Goal: Transaction & Acquisition: Purchase product/service

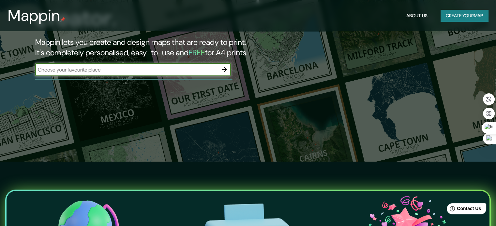
scroll to position [65, 0]
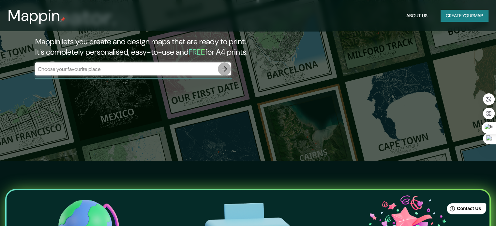
click at [223, 73] on icon "button" at bounding box center [224, 69] width 8 height 8
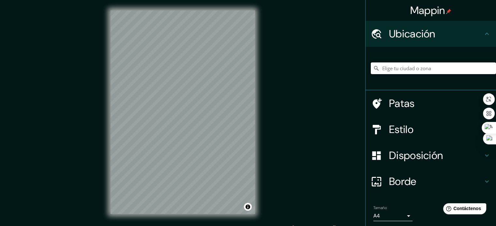
click at [398, 71] on input "Elige tu ciudad o zona" at bounding box center [433, 69] width 125 height 12
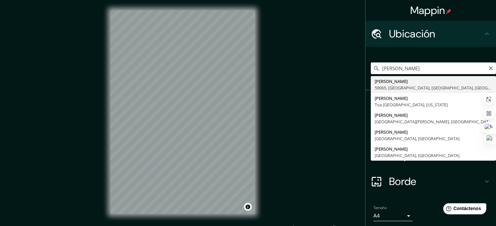
click at [398, 68] on input "[PERSON_NAME]" at bounding box center [433, 69] width 125 height 12
drag, startPoint x: 399, startPoint y: 69, endPoint x: 375, endPoint y: 66, distance: 23.9
click at [375, 66] on input "[PERSON_NAME]" at bounding box center [433, 69] width 125 height 12
click at [412, 66] on input "[PERSON_NAME]" at bounding box center [433, 69] width 125 height 12
type input "[PERSON_NAME], [PERSON_NAME][GEOGRAPHIC_DATA], [GEOGRAPHIC_DATA]"
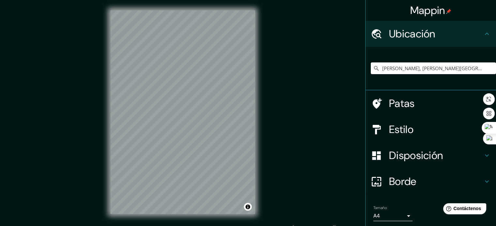
click at [312, 132] on div "Mappin Ubicación [PERSON_NAME], [PERSON_NAME][GEOGRAPHIC_DATA], [GEOGRAPHIC_DAT…" at bounding box center [248, 117] width 496 height 235
click at [395, 130] on font "Estilo" at bounding box center [401, 130] width 24 height 14
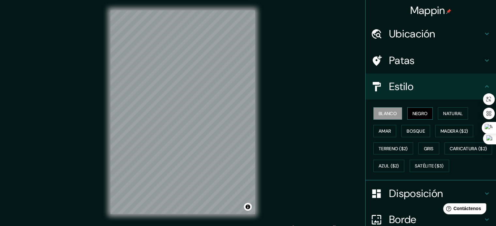
click at [412, 116] on font "Negro" at bounding box center [419, 114] width 15 height 6
click at [443, 110] on font "Natural" at bounding box center [453, 113] width 20 height 8
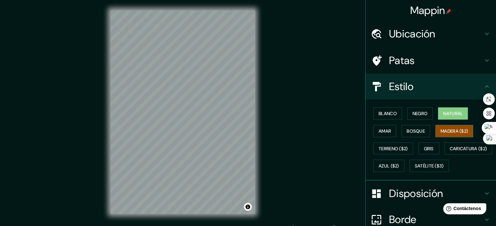
click at [449, 128] on font "Madera ($2)" at bounding box center [453, 131] width 27 height 6
click at [423, 132] on button "Bosque" at bounding box center [415, 131] width 29 height 12
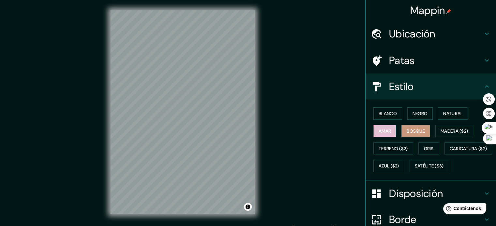
click at [385, 135] on button "Amar" at bounding box center [384, 131] width 23 height 12
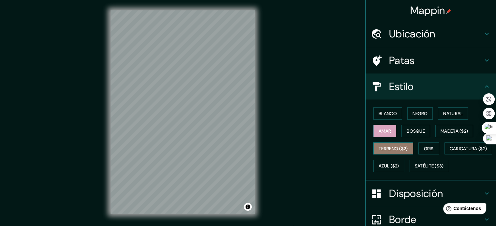
click at [383, 146] on font "Terreno ($2)" at bounding box center [392, 149] width 29 height 6
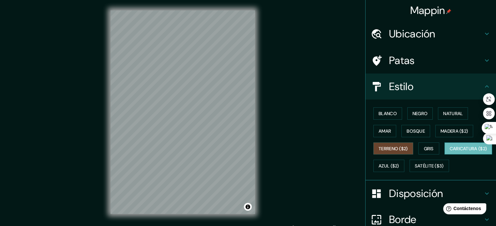
click at [449, 152] on font "Caricatura ($2)" at bounding box center [467, 149] width 37 height 6
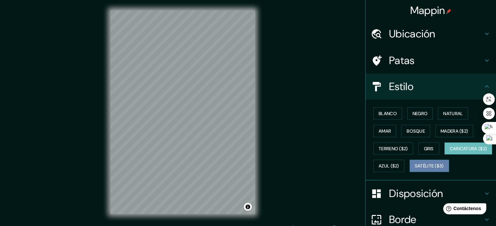
click at [414, 169] on font "Satélite ($3)" at bounding box center [428, 167] width 29 height 6
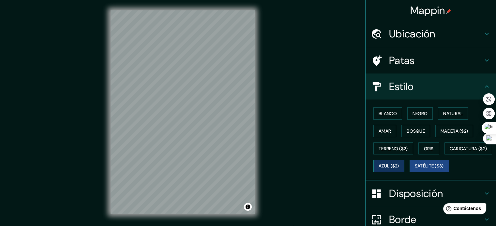
click at [399, 165] on font "Azul ($2)" at bounding box center [388, 167] width 21 height 6
click at [387, 131] on button "Amar" at bounding box center [384, 131] width 23 height 12
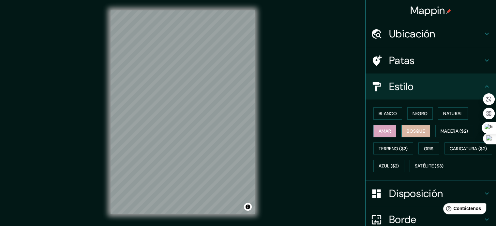
click at [406, 130] on font "Bosque" at bounding box center [415, 131] width 18 height 6
click at [443, 131] on font "Madera ($2)" at bounding box center [453, 131] width 27 height 6
click at [420, 131] on font "Bosque" at bounding box center [415, 131] width 18 height 6
click at [447, 114] on font "Natural" at bounding box center [453, 114] width 20 height 6
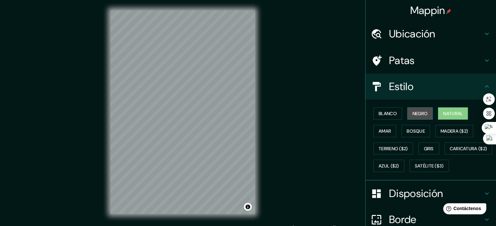
click at [419, 115] on font "Negro" at bounding box center [419, 114] width 15 height 6
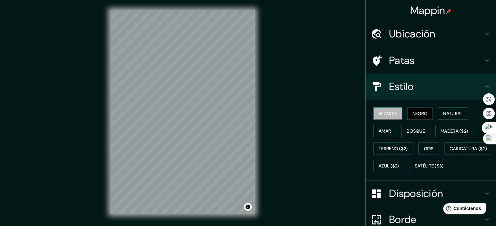
click at [393, 116] on button "Blanco" at bounding box center [387, 114] width 29 height 12
click at [408, 131] on font "Bosque" at bounding box center [415, 131] width 18 height 6
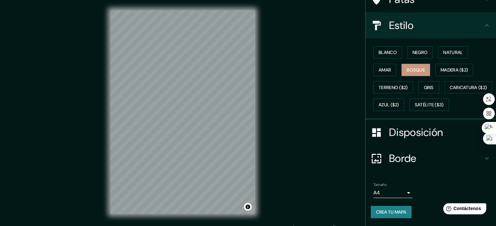
click at [456, 139] on h4 "Disposición" at bounding box center [436, 132] width 94 height 13
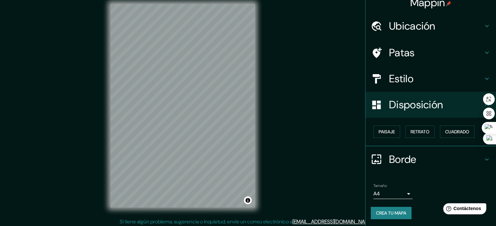
scroll to position [8, 0]
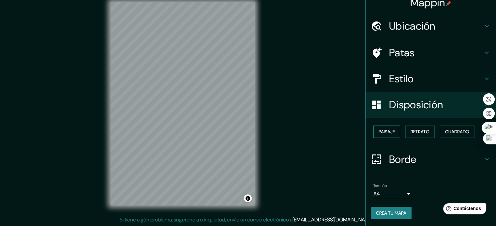
click at [385, 130] on font "Paisaje" at bounding box center [386, 132] width 16 height 6
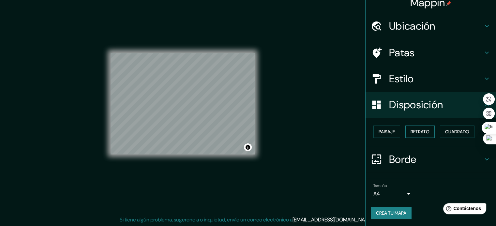
click at [405, 131] on button "Retrato" at bounding box center [419, 132] width 29 height 12
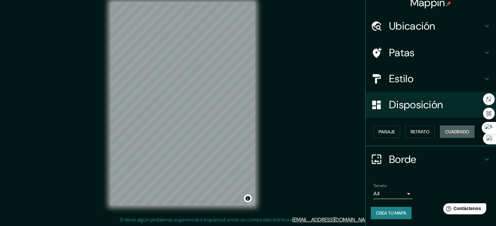
click at [448, 130] on font "Cuadrado" at bounding box center [457, 132] width 24 height 6
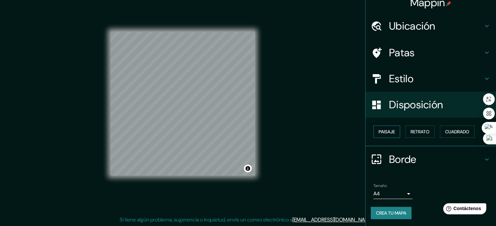
click at [386, 128] on font "Paisaje" at bounding box center [386, 132] width 16 height 8
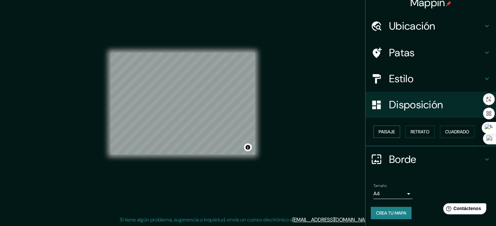
click at [383, 130] on font "Paisaje" at bounding box center [386, 132] width 16 height 6
click at [451, 130] on font "Cuadrado" at bounding box center [457, 132] width 24 height 6
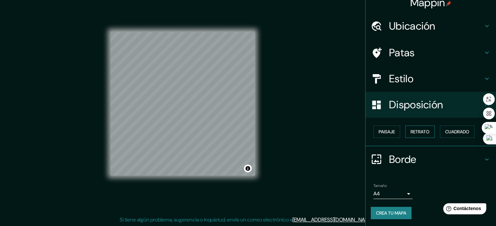
click at [421, 133] on font "Retrato" at bounding box center [419, 132] width 19 height 6
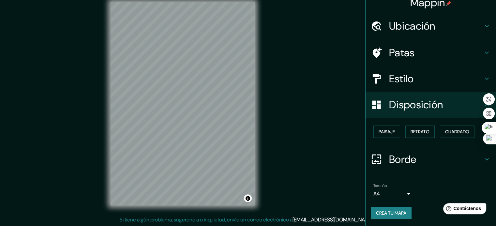
drag, startPoint x: 404, startPoint y: 186, endPoint x: 403, endPoint y: 191, distance: 4.7
click at [404, 187] on div "Tamaño A4 single" at bounding box center [392, 192] width 39 height 16
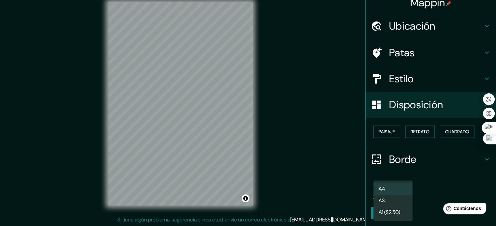
click at [402, 197] on body "Mappin Ubicación [PERSON_NAME], [PERSON_NAME][GEOGRAPHIC_DATA], [GEOGRAPHIC_DAT…" at bounding box center [248, 105] width 496 height 226
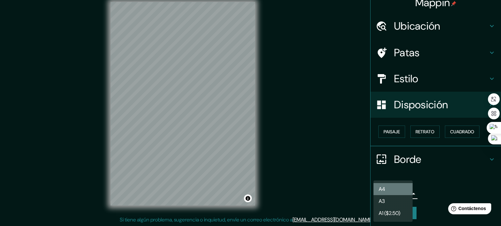
click at [399, 190] on li "A4" at bounding box center [392, 189] width 39 height 12
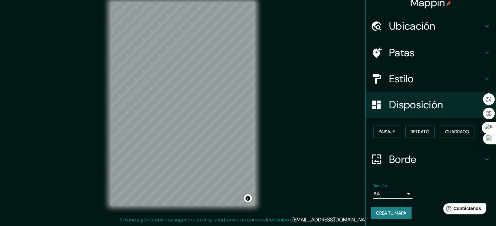
click at [482, 155] on div "Borde" at bounding box center [430, 160] width 130 height 26
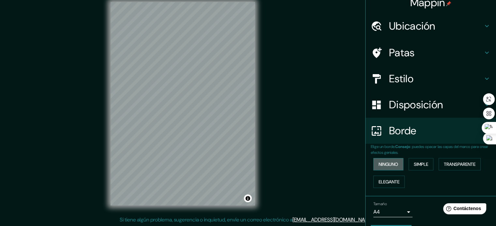
click at [381, 159] on button "Ninguno" at bounding box center [388, 164] width 30 height 12
click at [409, 163] on button "Simple" at bounding box center [420, 164] width 25 height 12
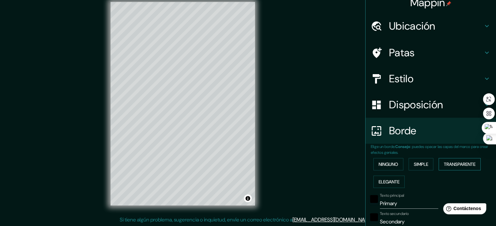
click at [444, 163] on font "Transparente" at bounding box center [460, 165] width 32 height 6
click at [396, 180] on button "Elegante" at bounding box center [388, 182] width 31 height 12
click at [384, 163] on font "Ninguno" at bounding box center [388, 165] width 20 height 6
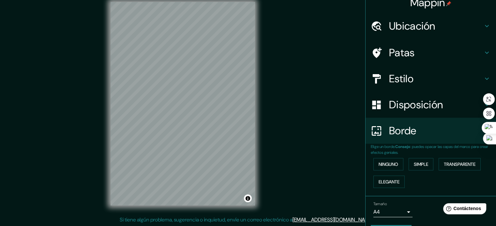
click at [434, 140] on div "Borde" at bounding box center [430, 131] width 130 height 26
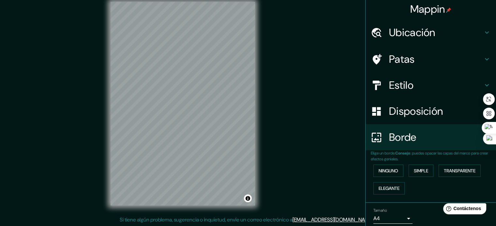
scroll to position [0, 0]
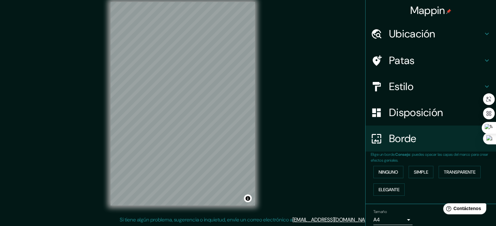
click at [429, 62] on h4 "Patas" at bounding box center [436, 60] width 94 height 13
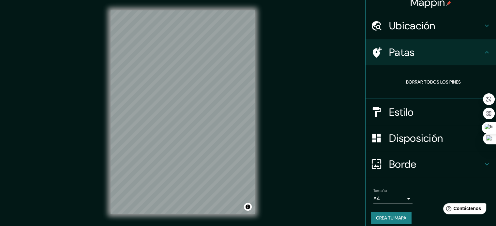
scroll to position [13, 0]
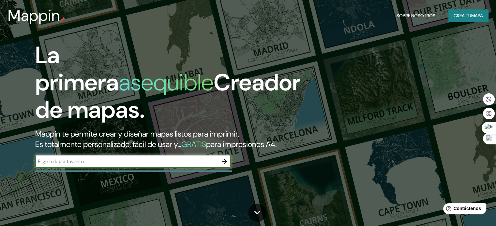
click at [223, 166] on icon "button" at bounding box center [224, 162] width 8 height 8
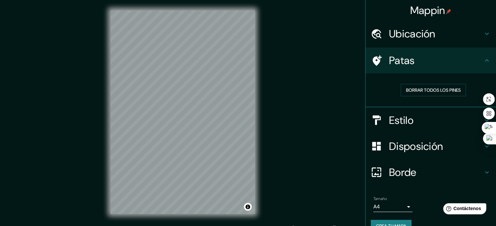
click at [433, 59] on h4 "Patas" at bounding box center [436, 60] width 94 height 13
click at [434, 42] on div "Ubicación" at bounding box center [430, 34] width 130 height 26
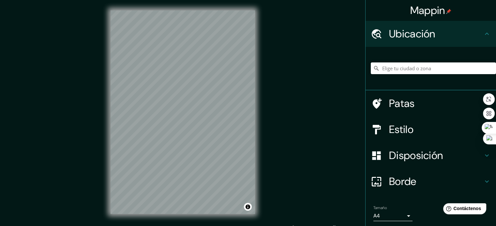
click at [431, 56] on div at bounding box center [433, 68] width 125 height 33
click at [426, 67] on input "Elige tu ciudad o zona" at bounding box center [433, 69] width 125 height 12
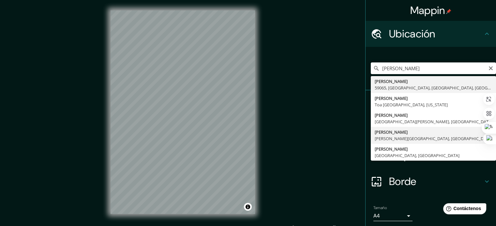
type input "[PERSON_NAME], [PERSON_NAME][GEOGRAPHIC_DATA], [GEOGRAPHIC_DATA]"
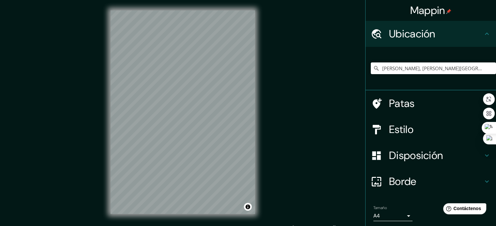
click at [326, 157] on div "Mappin Ubicación [PERSON_NAME], [PERSON_NAME][GEOGRAPHIC_DATA], [GEOGRAPHIC_DAT…" at bounding box center [248, 117] width 496 height 235
click at [404, 153] on font "Disposición" at bounding box center [416, 156] width 54 height 14
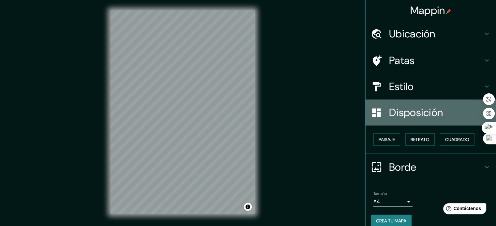
click at [403, 118] on font "Disposición" at bounding box center [416, 113] width 54 height 14
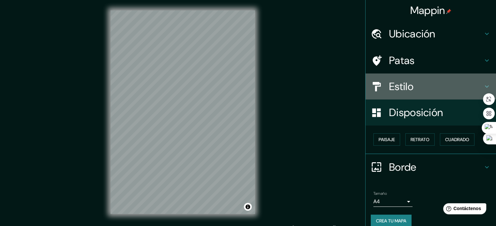
click at [400, 89] on font "Estilo" at bounding box center [401, 87] width 24 height 14
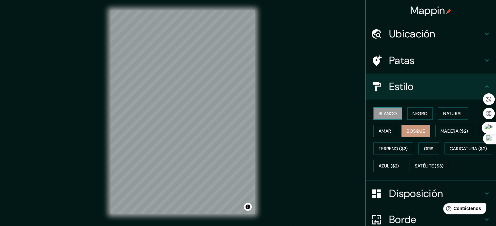
click at [378, 109] on button "Blanco" at bounding box center [387, 114] width 29 height 12
click at [407, 112] on button "Negro" at bounding box center [420, 114] width 26 height 12
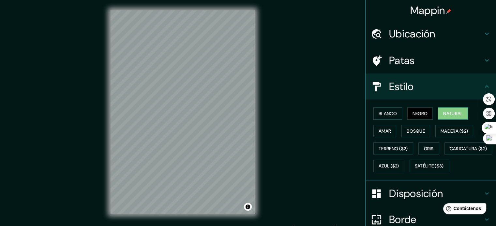
click at [443, 114] on font "Natural" at bounding box center [453, 114] width 20 height 6
click at [417, 114] on font "Negro" at bounding box center [419, 114] width 15 height 6
click at [388, 115] on font "Blanco" at bounding box center [387, 114] width 18 height 6
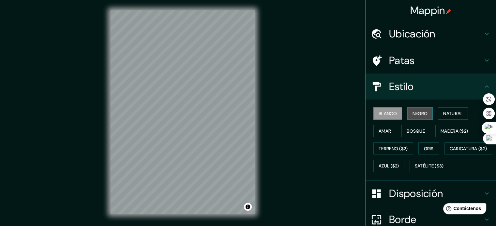
click at [417, 116] on font "Negro" at bounding box center [419, 114] width 15 height 6
click at [378, 116] on font "Blanco" at bounding box center [387, 114] width 18 height 6
click at [408, 128] on font "Bosque" at bounding box center [415, 131] width 18 height 6
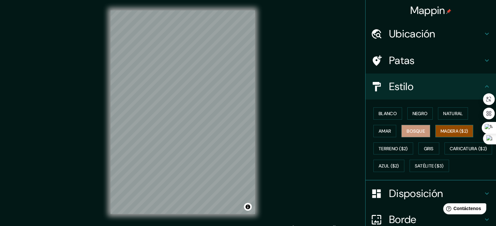
click at [443, 135] on font "Madera ($2)" at bounding box center [453, 131] width 27 height 8
click at [427, 151] on font "Gris" at bounding box center [429, 149] width 10 height 6
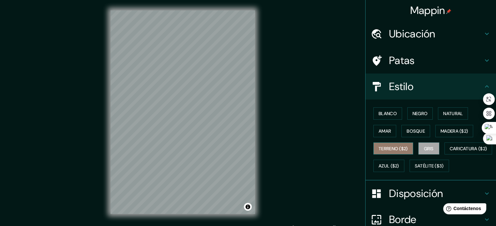
click at [398, 151] on font "Terreno ($2)" at bounding box center [392, 149] width 29 height 6
click at [392, 146] on font "Terreno ($2)" at bounding box center [392, 149] width 29 height 6
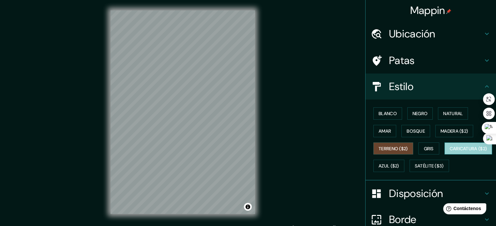
click at [449, 152] on font "Caricatura ($2)" at bounding box center [467, 149] width 37 height 6
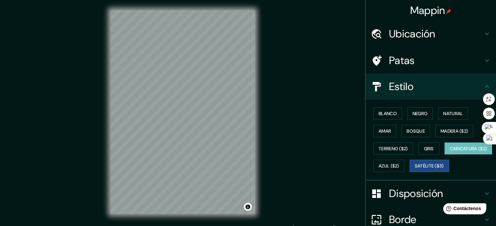
click at [414, 169] on font "Satélite ($3)" at bounding box center [428, 167] width 29 height 6
click at [399, 164] on font "Azul ($2)" at bounding box center [388, 167] width 21 height 6
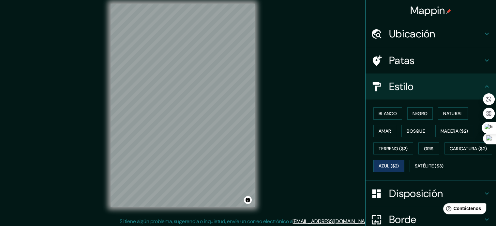
scroll to position [8, 0]
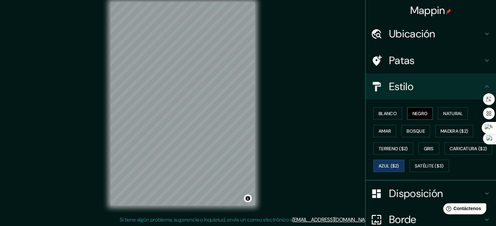
click at [414, 116] on font "Negro" at bounding box center [419, 113] width 15 height 8
click at [443, 112] on font "Natural" at bounding box center [453, 114] width 20 height 6
click at [187, 112] on div at bounding box center [187, 111] width 5 height 5
click at [194, 107] on div at bounding box center [195, 106] width 5 height 5
drag, startPoint x: 196, startPoint y: 109, endPoint x: 223, endPoint y: 115, distance: 27.6
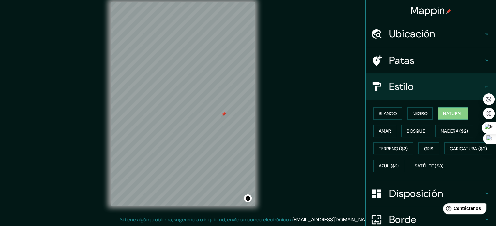
click at [223, 115] on div at bounding box center [223, 114] width 5 height 5
drag, startPoint x: 201, startPoint y: 112, endPoint x: 198, endPoint y: 102, distance: 10.3
click at [198, 102] on div at bounding box center [195, 102] width 5 height 5
drag, startPoint x: 196, startPoint y: 101, endPoint x: 196, endPoint y: 95, distance: 5.9
click at [196, 95] on div at bounding box center [195, 97] width 5 height 5
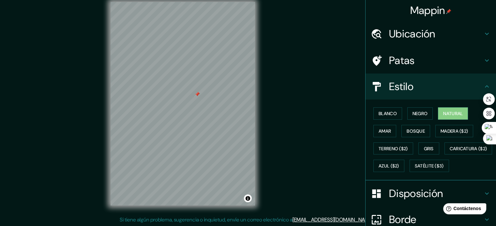
click at [416, 61] on h4 "Patas" at bounding box center [436, 60] width 94 height 13
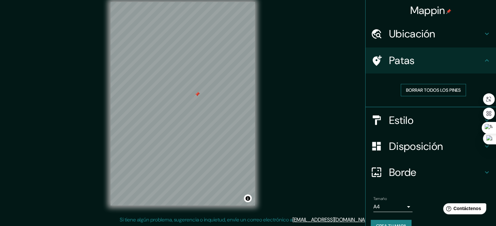
click at [425, 90] on font "Borrar todos los pines" at bounding box center [433, 90] width 55 height 6
click at [407, 93] on font "Borrar todos los pines" at bounding box center [433, 90] width 55 height 6
